Goal: Check status: Check status

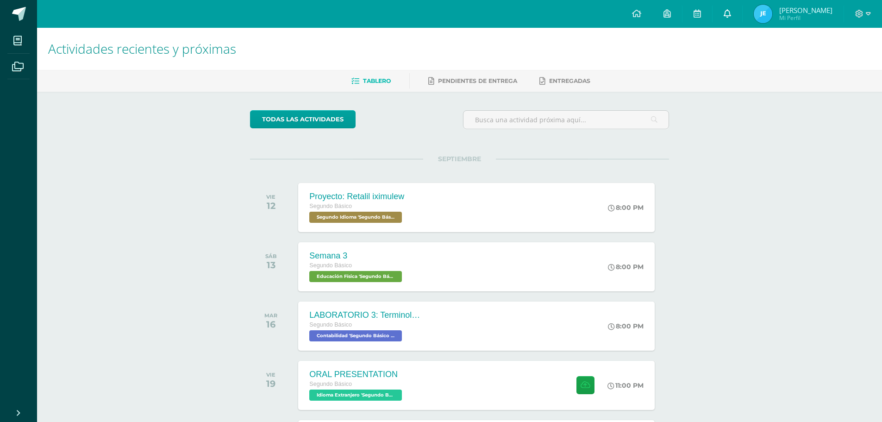
click at [731, 12] on icon at bounding box center [727, 13] width 7 height 8
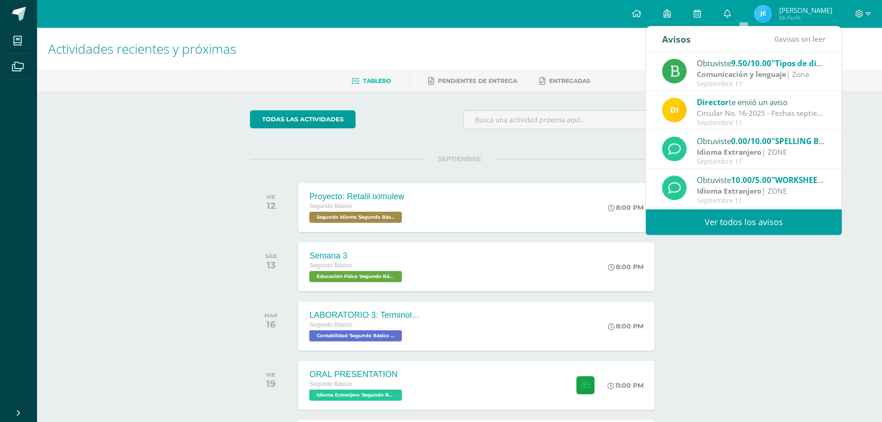
click at [732, 105] on div "Director te envió un aviso" at bounding box center [761, 102] width 129 height 12
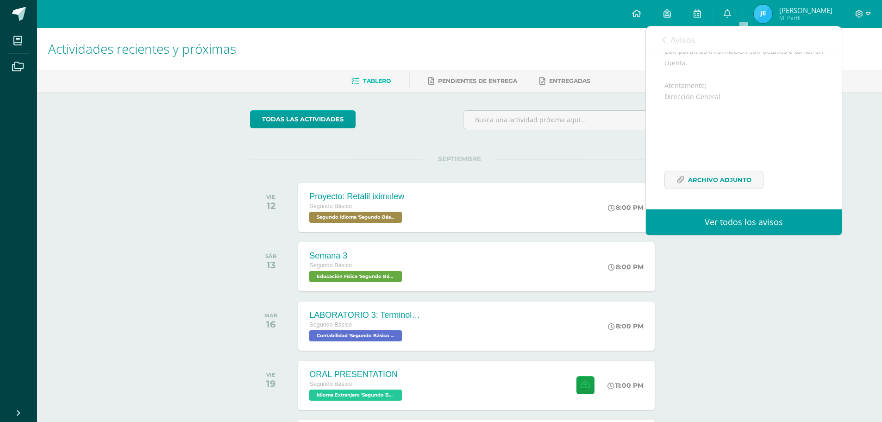
scroll to position [135, 0]
click at [662, 38] on icon at bounding box center [664, 39] width 4 height 7
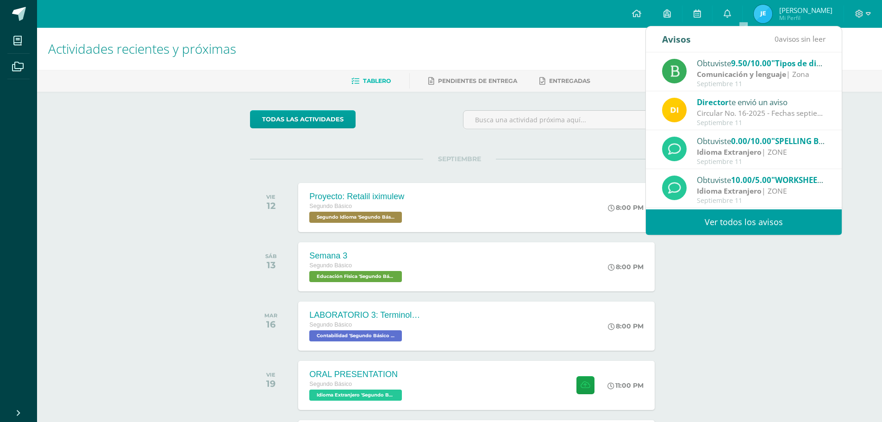
click at [733, 114] on div "Circular No. 16-2025 - Fechas septiembre: Estimados padres de familia y/o encar…" at bounding box center [761, 113] width 129 height 11
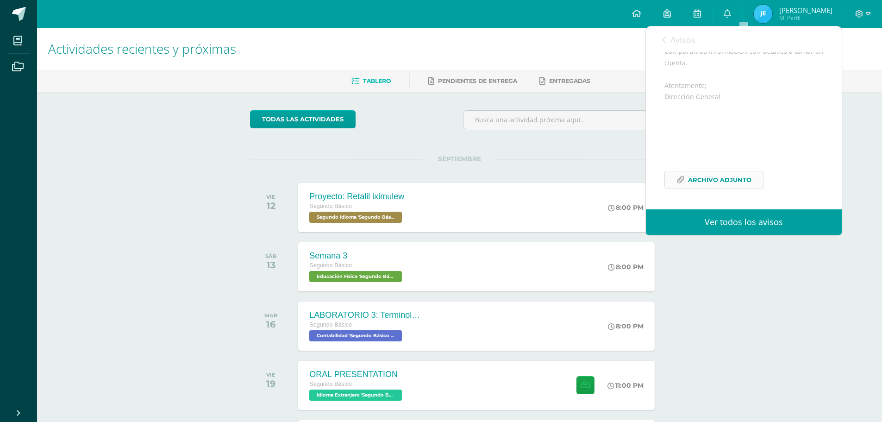
click at [683, 176] on icon at bounding box center [681, 180] width 8 height 8
click at [661, 38] on div "Avisos 0 avisos sin leer Avisos" at bounding box center [744, 39] width 196 height 26
click at [665, 39] on icon at bounding box center [664, 39] width 4 height 7
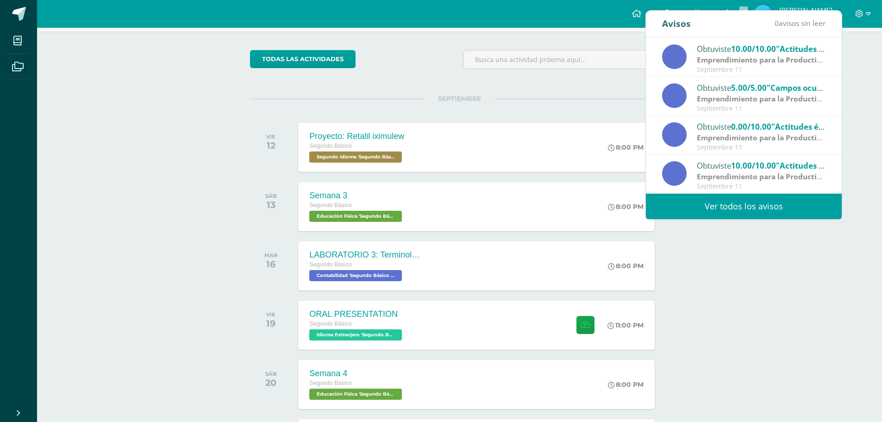
scroll to position [65, 0]
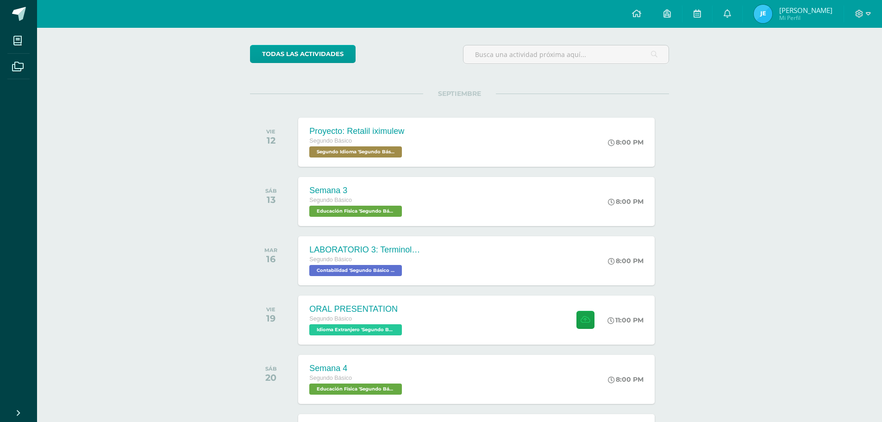
click at [731, 317] on div "Actividades recientes y próximas Tablero Pendientes de entrega Entregadas todas…" at bounding box center [459, 406] width 845 height 888
click at [775, 23] on span "[PERSON_NAME] Mi Perfil" at bounding box center [793, 14] width 82 height 19
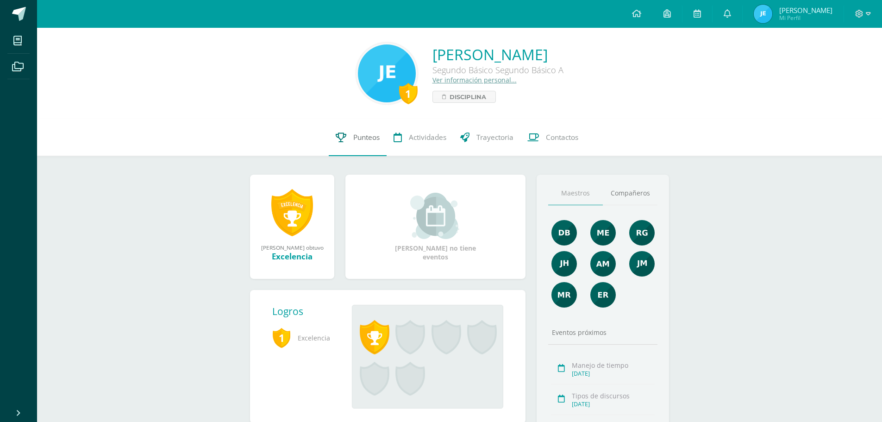
click at [376, 142] on span "Punteos" at bounding box center [366, 137] width 26 height 10
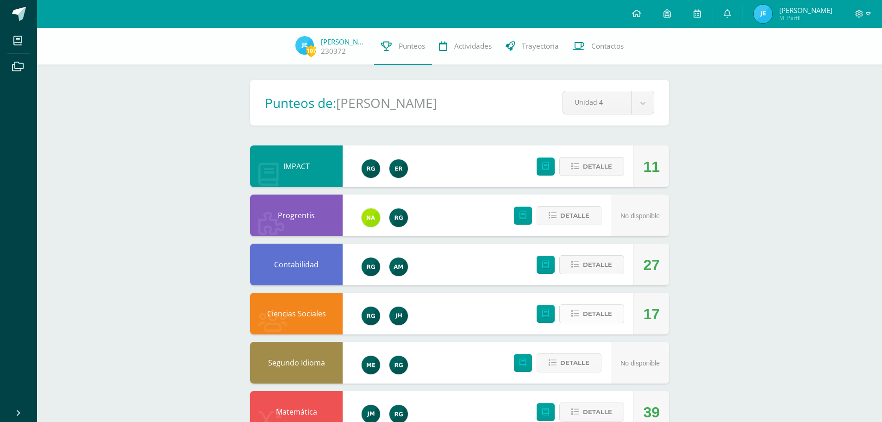
click at [601, 314] on span "Detalle" at bounding box center [597, 313] width 29 height 17
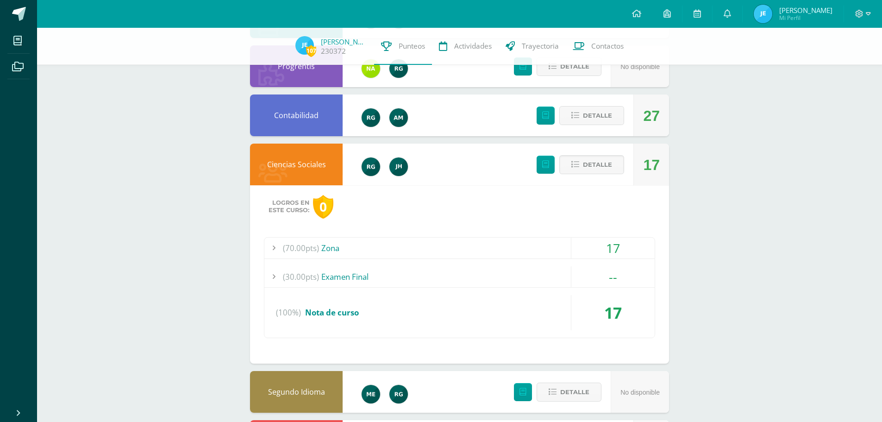
scroll to position [150, 0]
click at [498, 245] on div "(70.00pts) Zona" at bounding box center [460, 247] width 391 height 21
